Goal: Transaction & Acquisition: Obtain resource

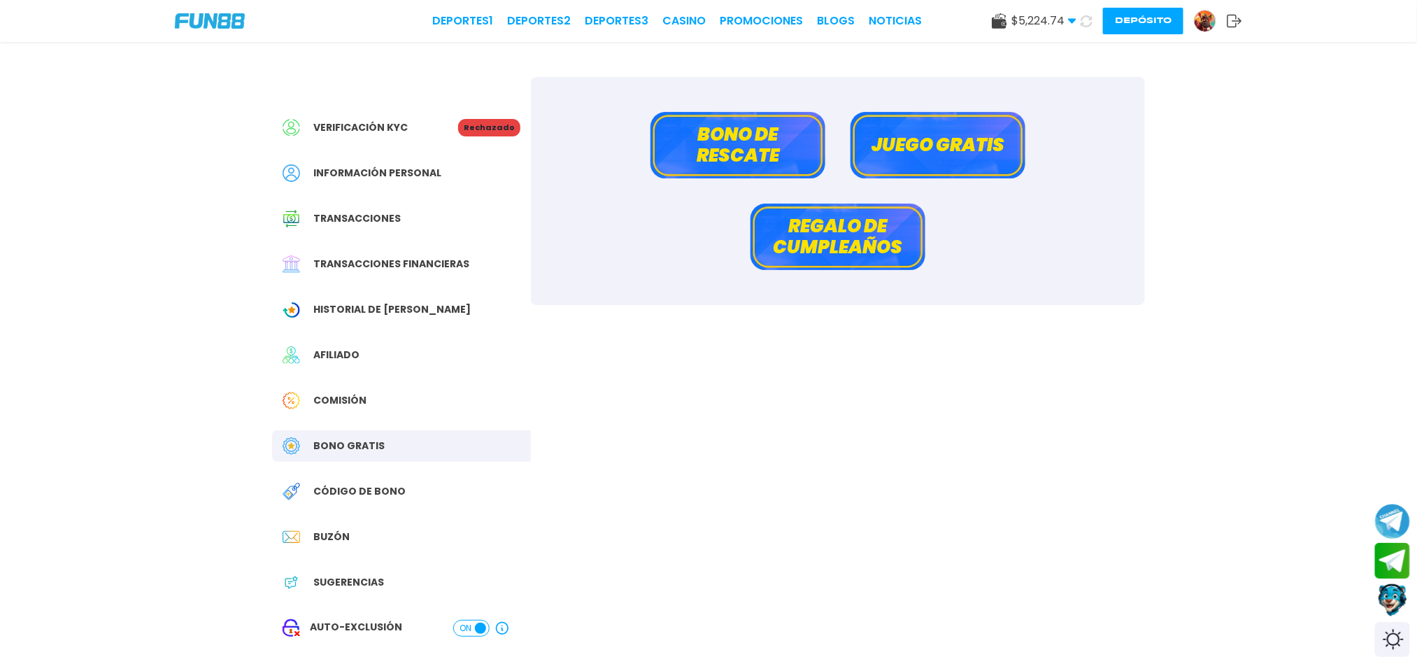
click at [1215, 10] on link at bounding box center [1210, 21] width 33 height 22
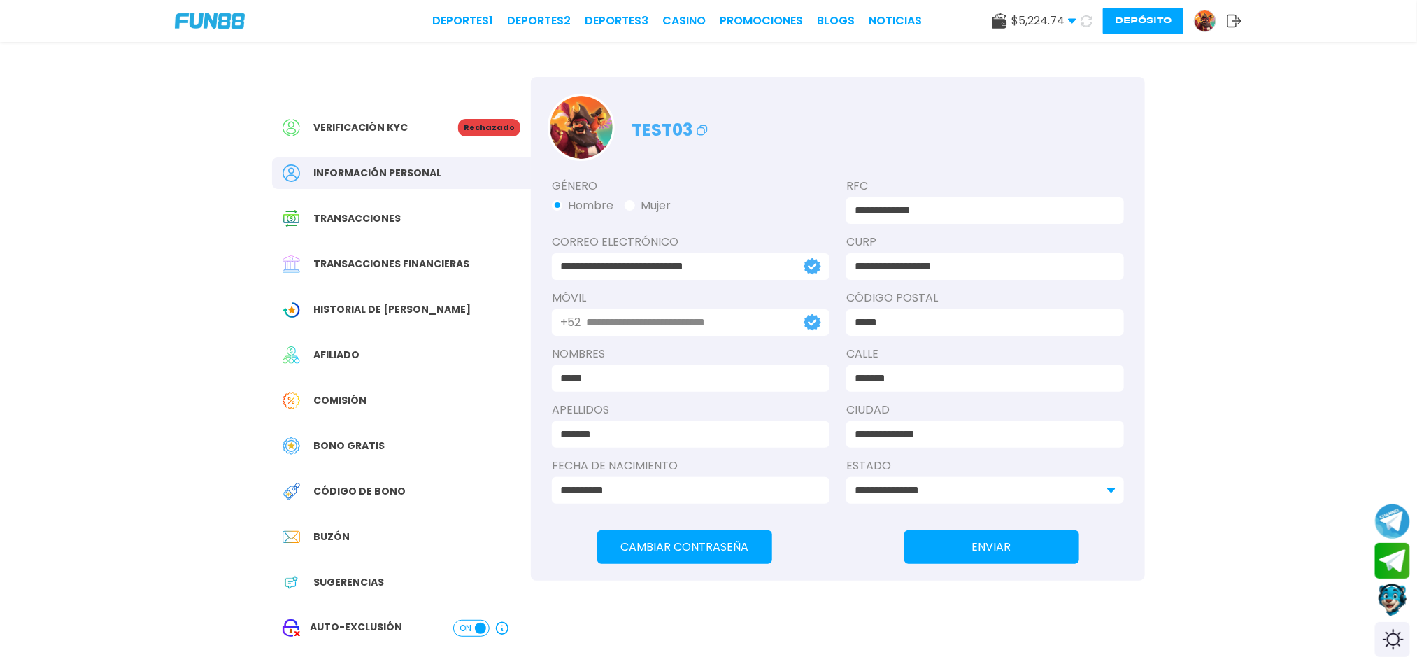
click at [1204, 23] on img at bounding box center [1204, 20] width 21 height 21
click at [350, 443] on span "Bono Gratis" at bounding box center [348, 445] width 71 height 15
